Goal: Find specific page/section: Find specific page/section

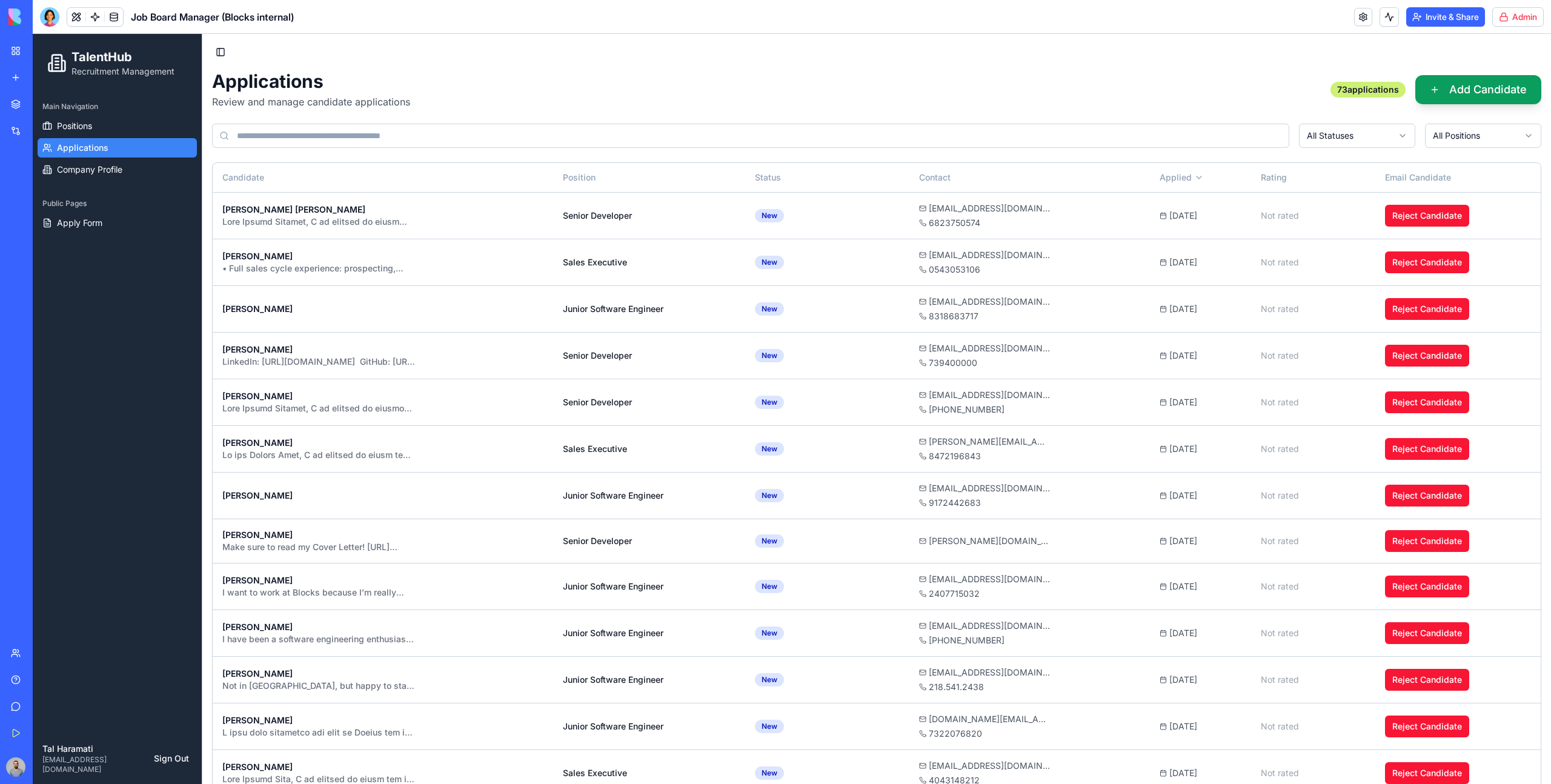
click at [29, 132] on div "Integrations" at bounding box center [37, 130] width 16 height 12
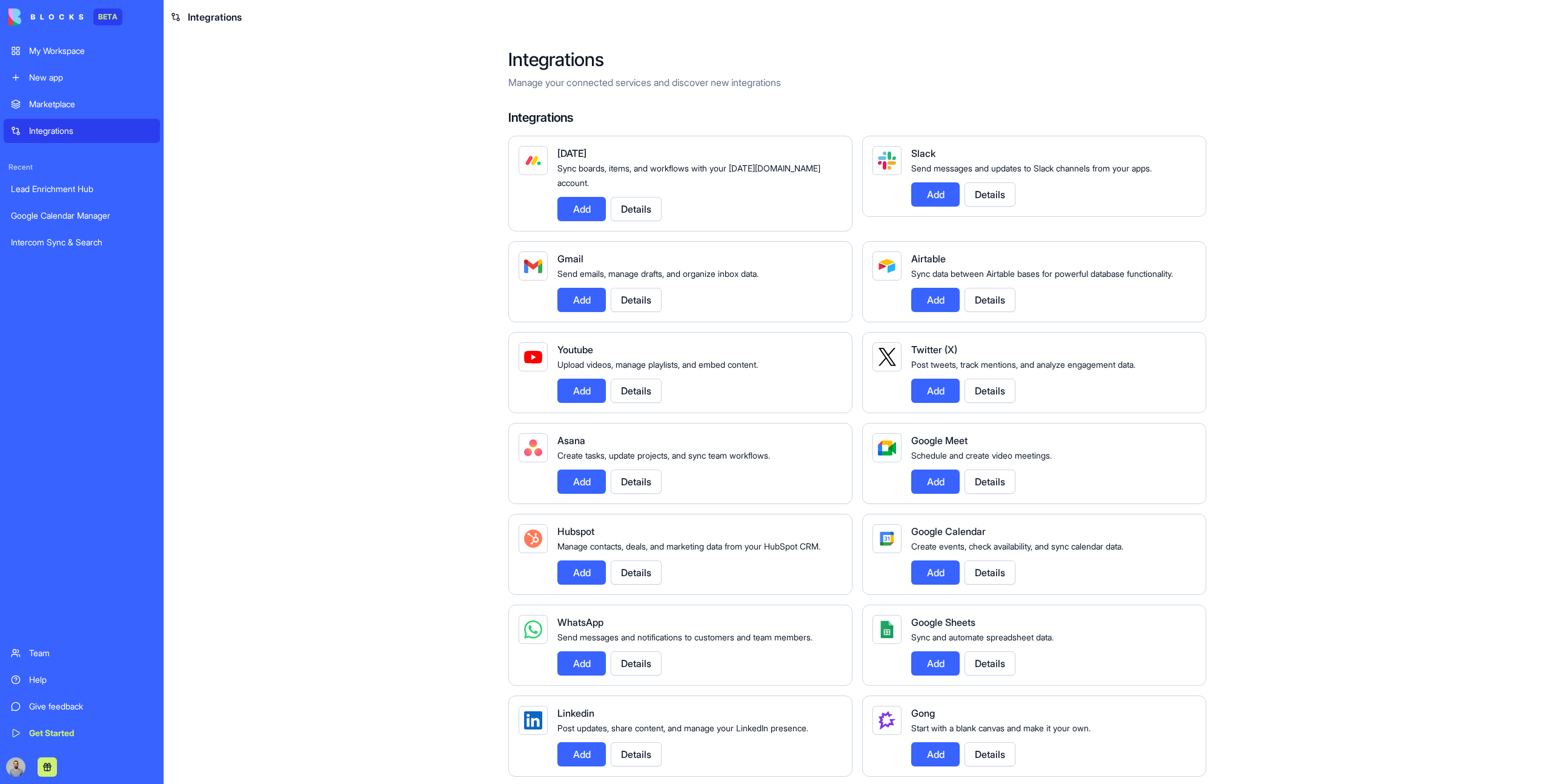
click at [1301, 479] on main "Integrations Manage your connected services and discover new integrations Integ…" at bounding box center [857, 409] width 1388 height 750
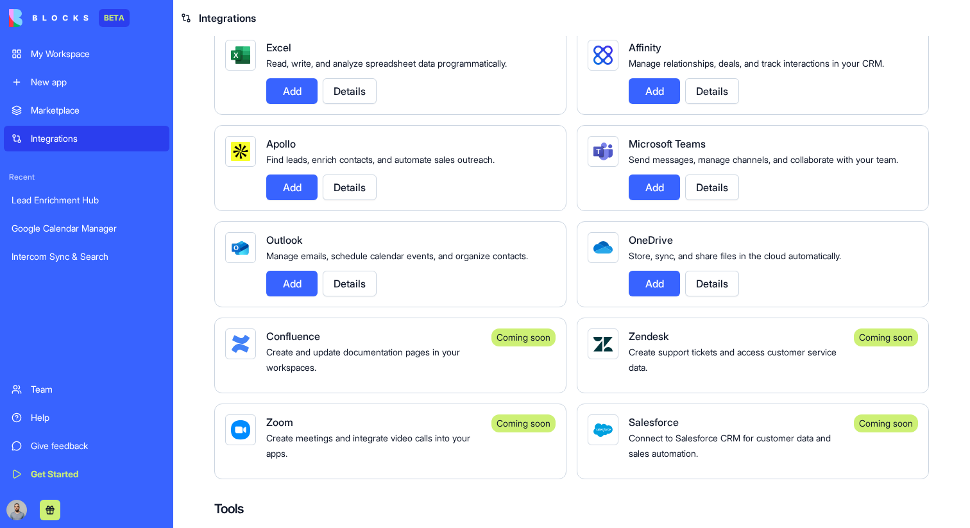
scroll to position [1154, 0]
